Goal: Find specific page/section: Find specific page/section

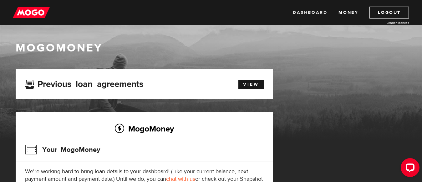
click at [316, 14] on link "Dashboard" at bounding box center [310, 13] width 34 height 12
click at [248, 87] on link "View" at bounding box center [251, 84] width 25 height 9
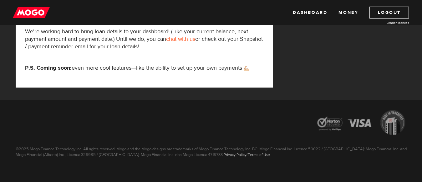
scroll to position [87, 0]
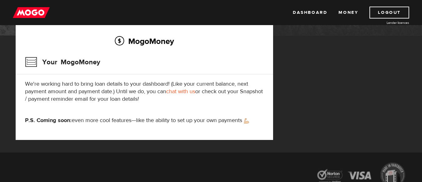
click at [182, 90] on link "chat with us" at bounding box center [180, 91] width 29 height 7
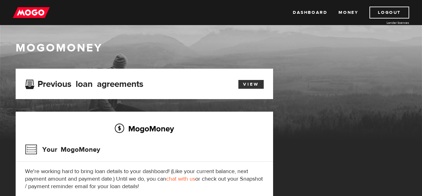
click at [243, 84] on link "View" at bounding box center [251, 84] width 25 height 9
